Goal: Browse casually

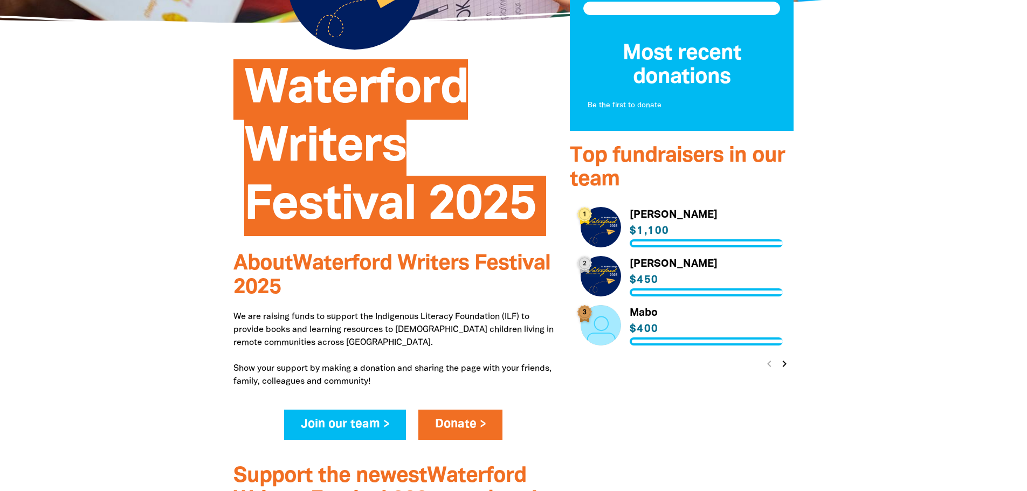
scroll to position [216, 0]
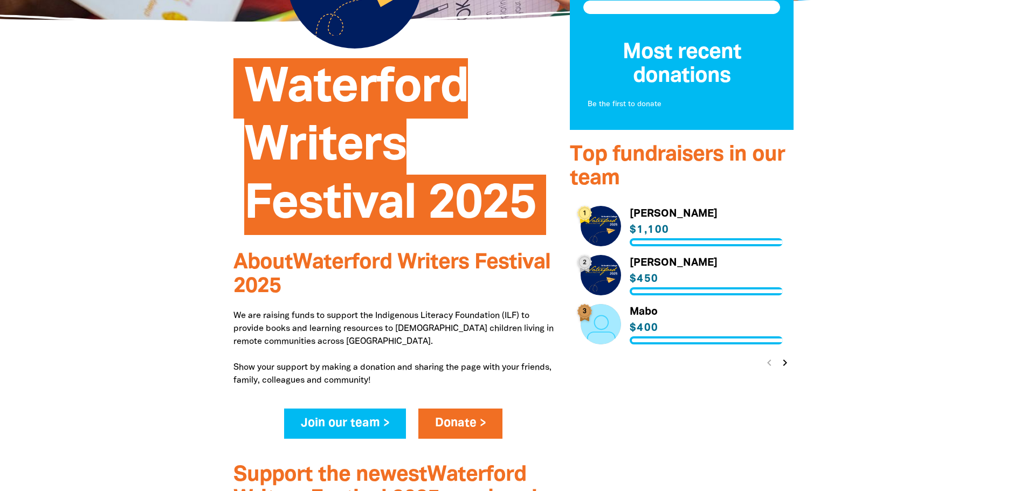
click at [788, 359] on icon "chevron_right" at bounding box center [784, 362] width 13 height 13
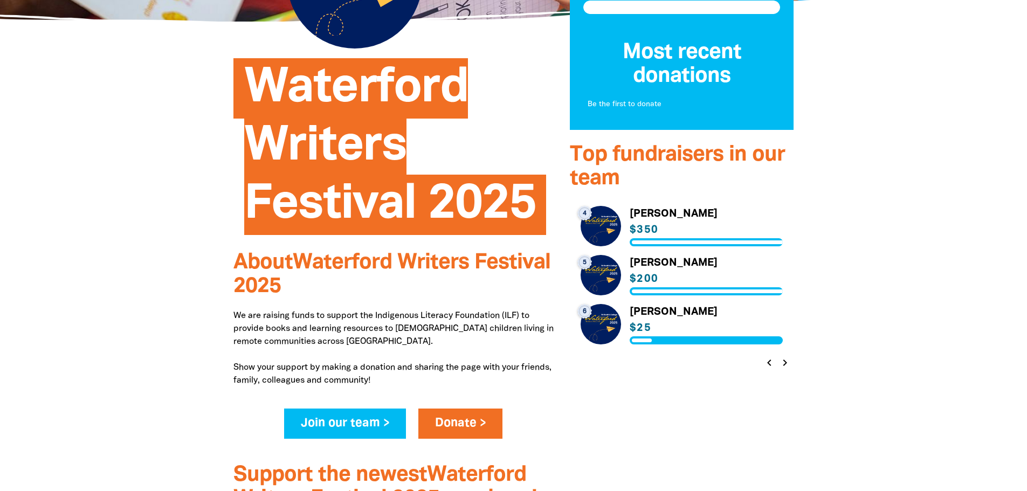
click at [788, 359] on icon "chevron_right" at bounding box center [784, 362] width 13 height 13
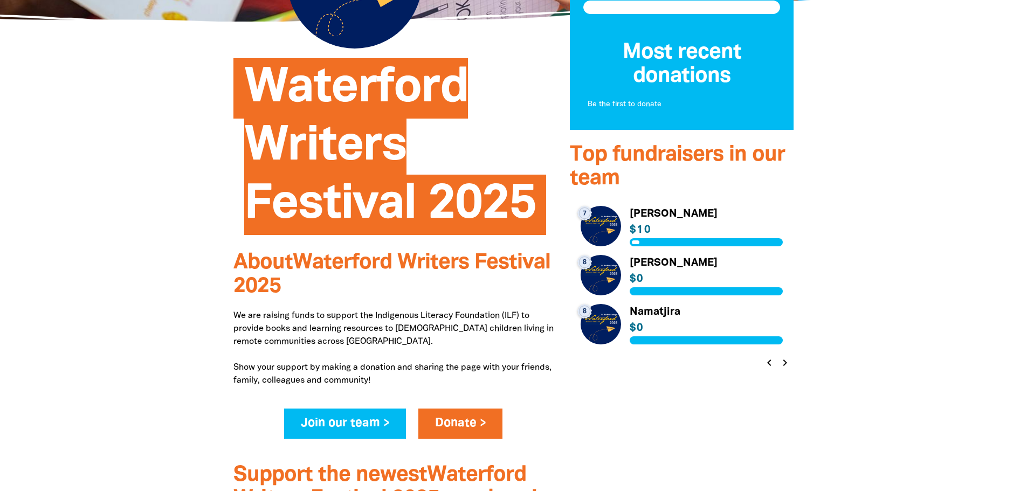
click at [788, 359] on icon "chevron_right" at bounding box center [784, 362] width 13 height 13
click at [770, 361] on icon "chevron_left" at bounding box center [768, 362] width 13 height 13
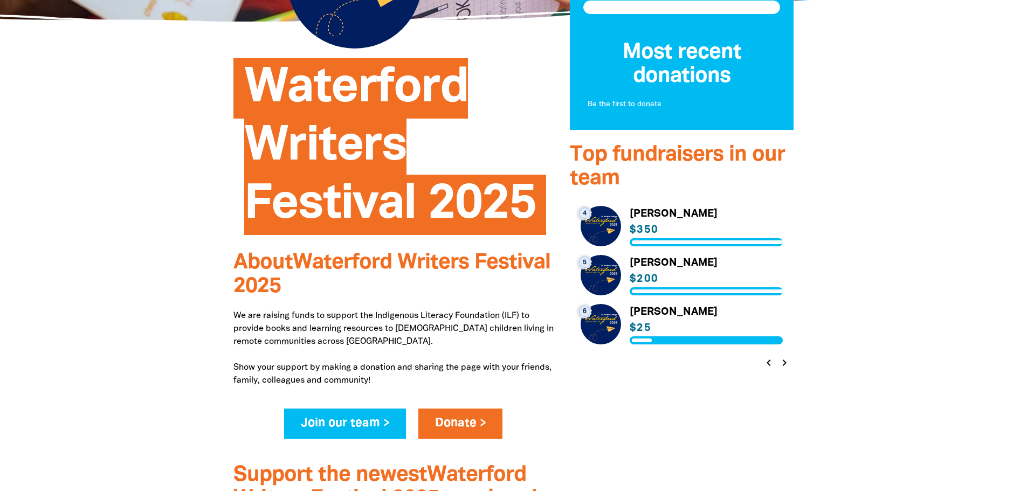
click at [770, 361] on icon "chevron_left" at bounding box center [768, 362] width 13 height 13
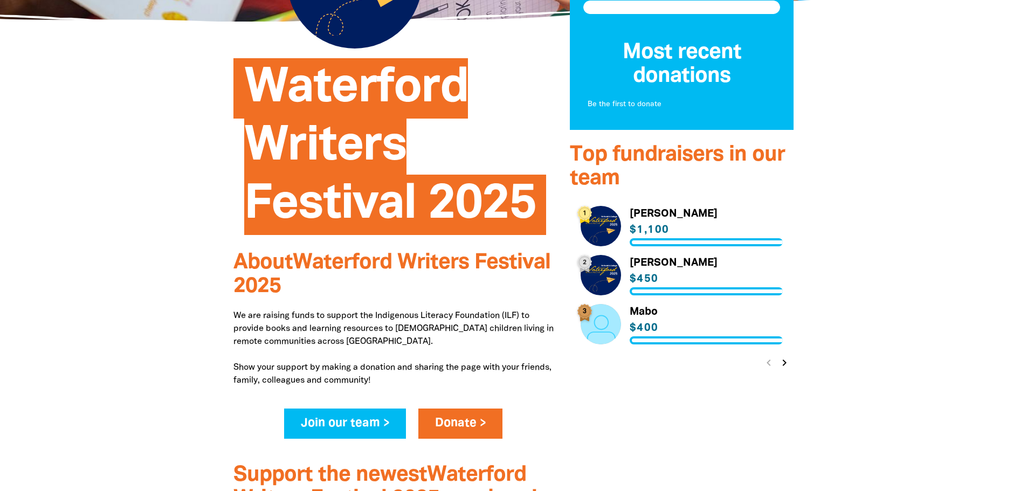
click at [770, 361] on div "chevron_left chevron_right" at bounding box center [776, 362] width 34 height 19
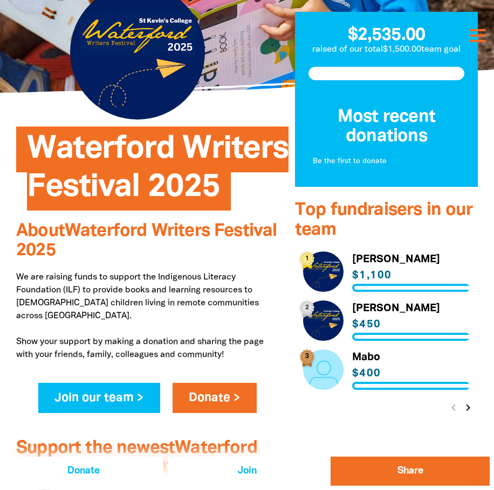
scroll to position [162, 0]
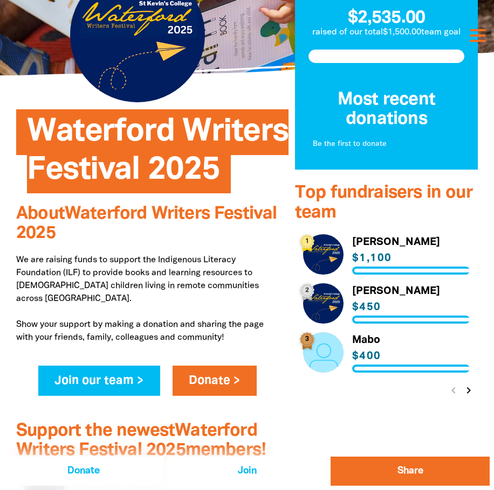
click at [463, 391] on icon "chevron_right" at bounding box center [468, 390] width 13 height 13
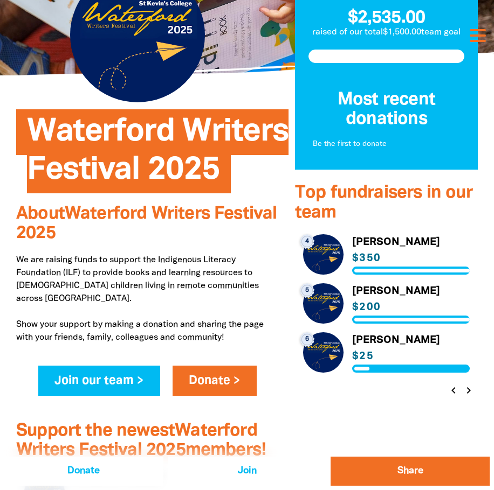
click at [471, 389] on icon "chevron_right" at bounding box center [468, 390] width 13 height 13
